Goal: Transaction & Acquisition: Purchase product/service

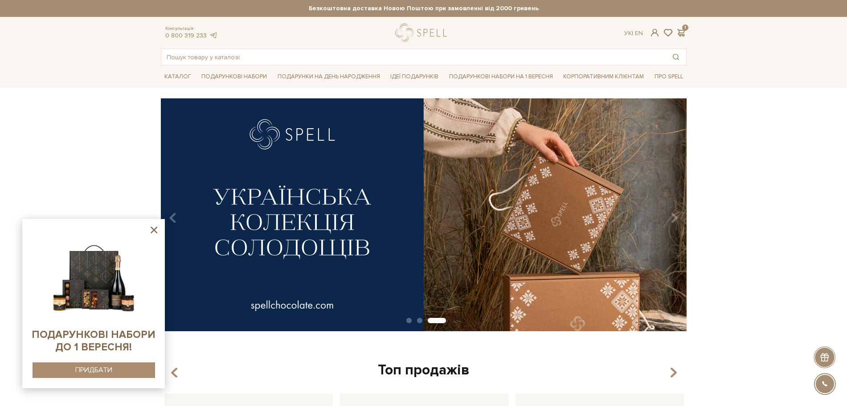
click at [155, 233] on icon at bounding box center [153, 230] width 11 height 11
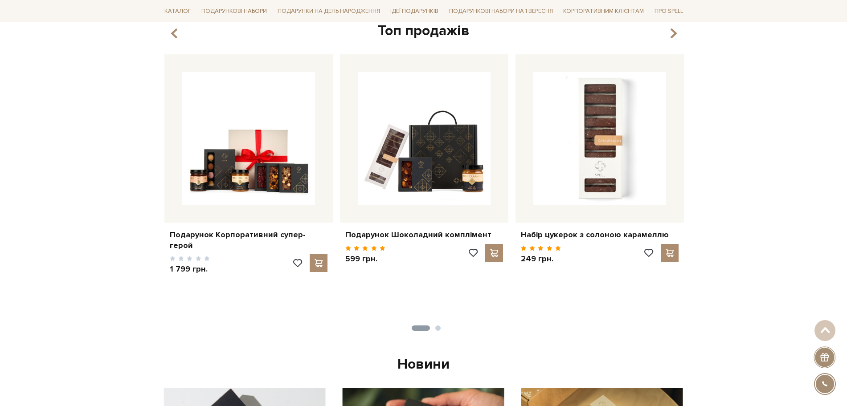
scroll to position [334, 0]
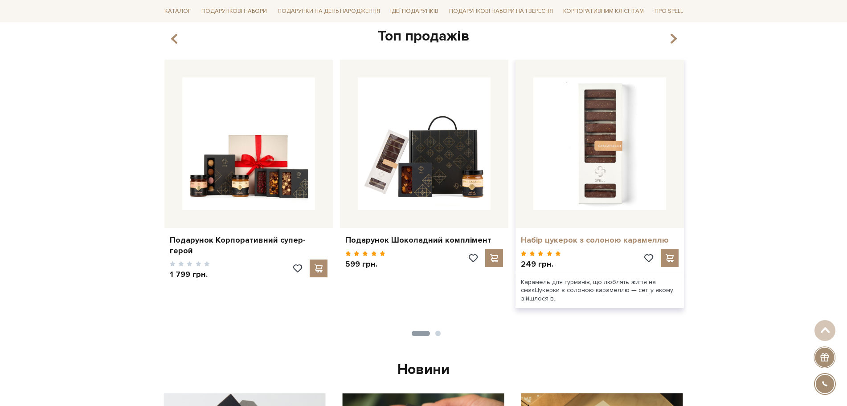
click at [583, 242] on link "Набір цукерок з солоною карамеллю" at bounding box center [600, 240] width 158 height 10
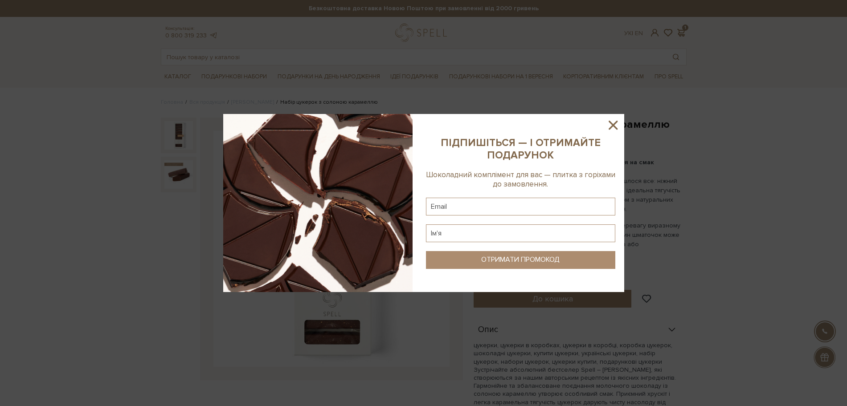
click at [618, 121] on icon at bounding box center [612, 125] width 15 height 15
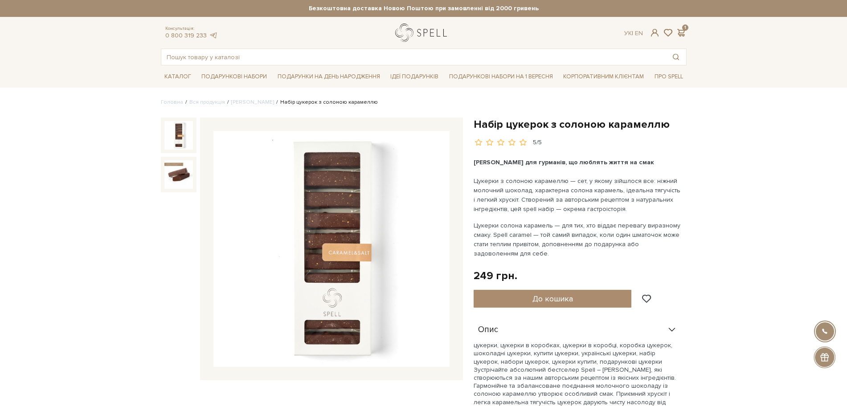
click at [431, 35] on link "logo" at bounding box center [423, 33] width 56 height 18
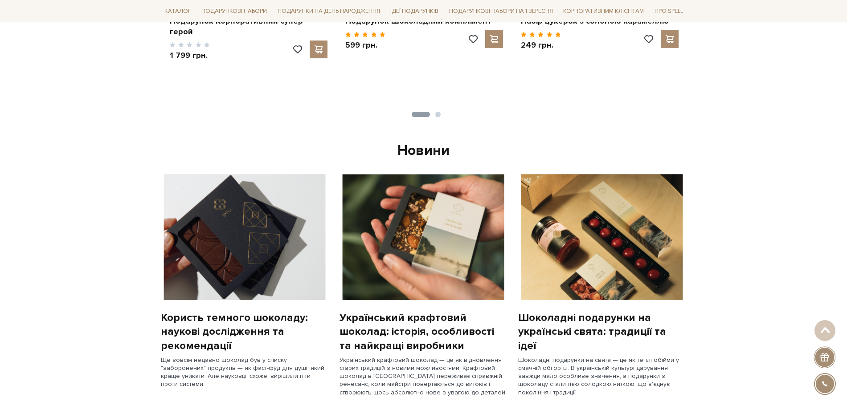
scroll to position [557, 0]
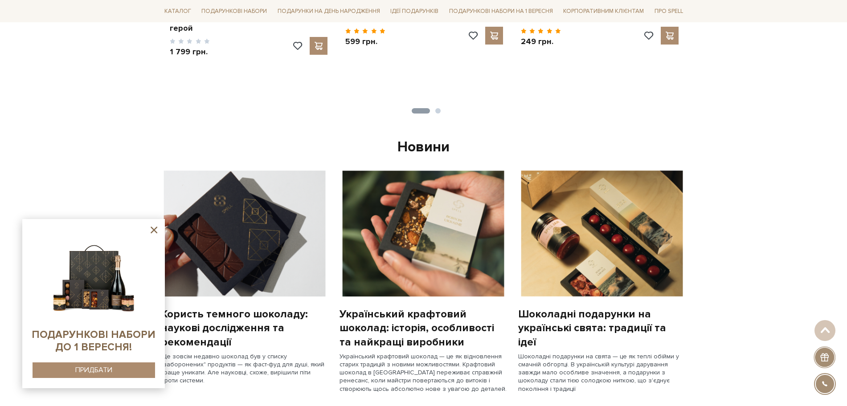
click at [152, 232] on icon at bounding box center [154, 230] width 7 height 7
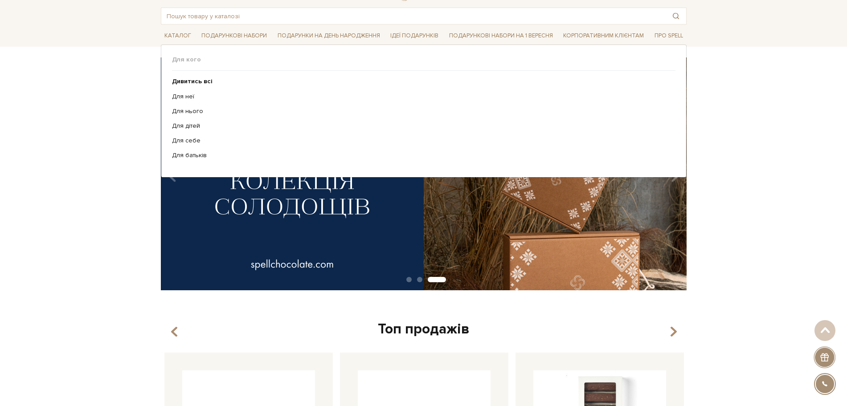
scroll to position [0, 0]
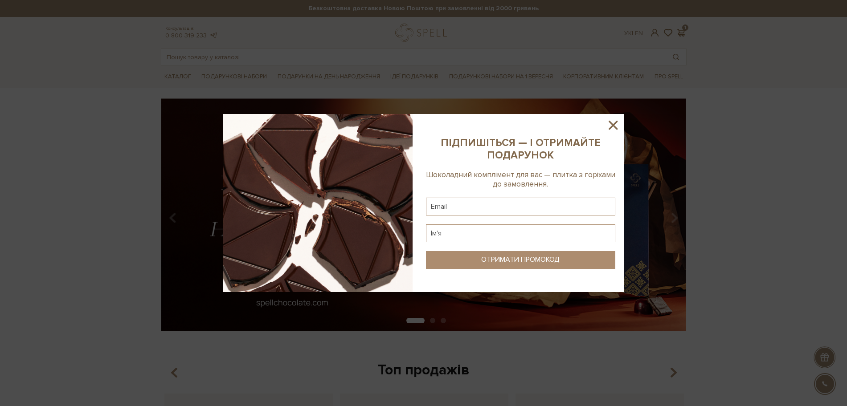
click at [609, 123] on icon at bounding box center [612, 125] width 15 height 15
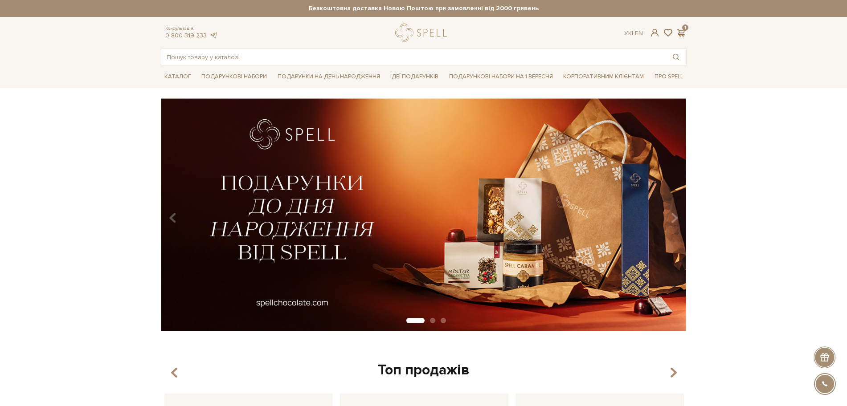
click at [433, 34] on div at bounding box center [423, 33] width 56 height 18
